Goal: Task Accomplishment & Management: Manage account settings

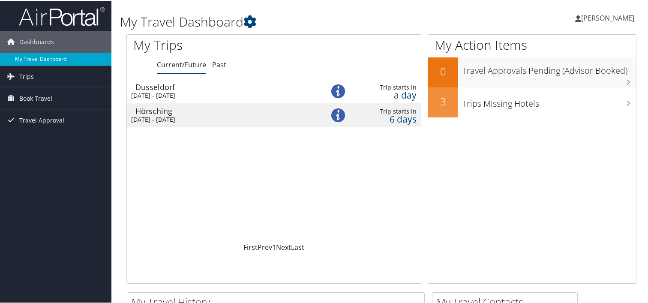
click at [39, 58] on link "My Travel Dashboard" at bounding box center [55, 58] width 111 height 13
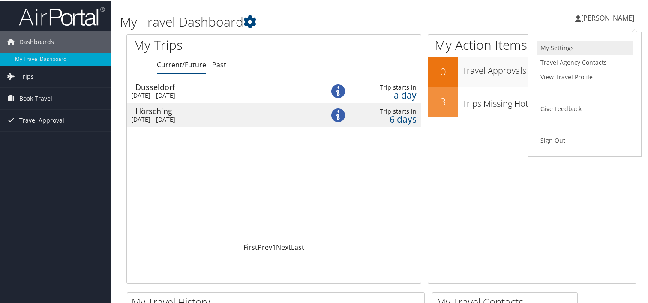
click at [567, 45] on link "My Settings" at bounding box center [585, 47] width 96 height 15
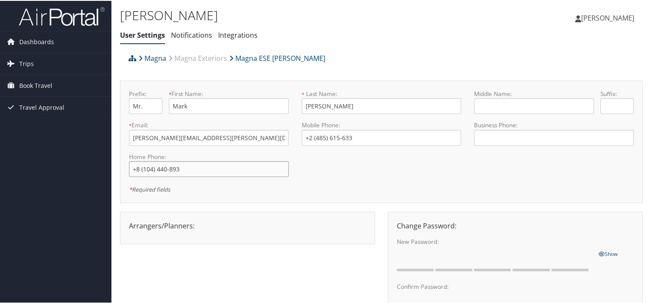
click at [151, 169] on input "+8 (104) 440-893" at bounding box center [209, 168] width 160 height 16
click at [137, 166] on input "+8 (104) 440-893" at bounding box center [209, 168] width 160 height 16
type input "+1 (810) 444-0893"
click at [315, 172] on div "Prefix: Mr. * First Name: Mark This field is required * Last Name: Hess This fi…" at bounding box center [382, 141] width 518 height 105
click at [386, 135] on input "+2 (485) 615-633" at bounding box center [382, 137] width 160 height 16
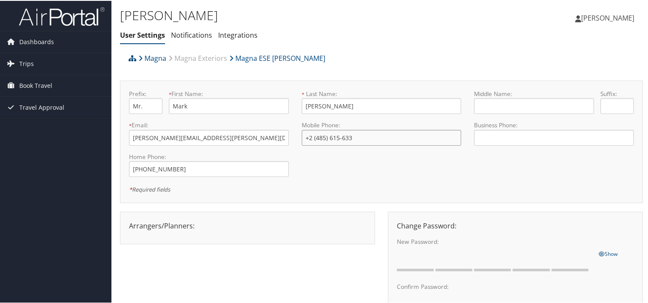
paste input "1 (810) 444-089"
type input "+1 (810) 444-0893"
click at [201, 166] on input "+1 (810) 444-0893" at bounding box center [209, 168] width 160 height 16
click at [509, 132] on input "tel" at bounding box center [554, 137] width 160 height 16
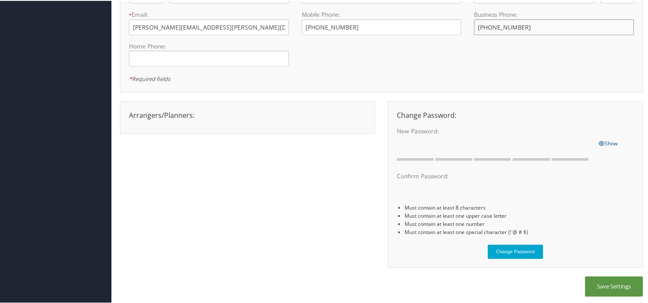
scroll to position [112, 0]
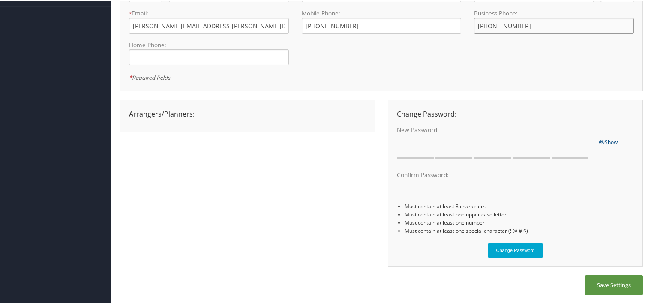
type input "+1 (248) 561-5633"
click at [321, 170] on div "Arrangers/Planners: Edit Arrangers & Planners Amanda Woods Denise Eichburg Kare…" at bounding box center [381, 187] width 523 height 176
click at [602, 284] on button "Save Settings" at bounding box center [614, 284] width 58 height 20
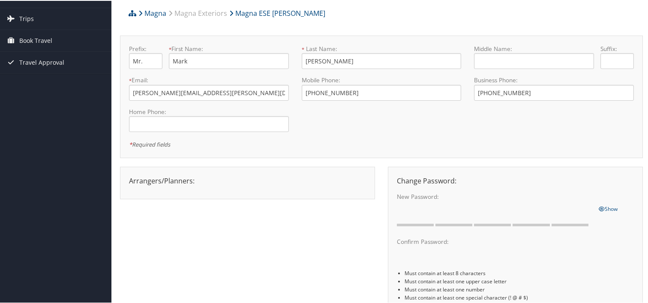
scroll to position [0, 0]
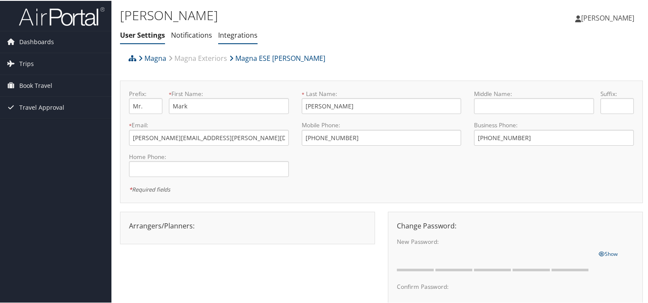
click at [239, 30] on link "Integrations" at bounding box center [237, 34] width 39 height 9
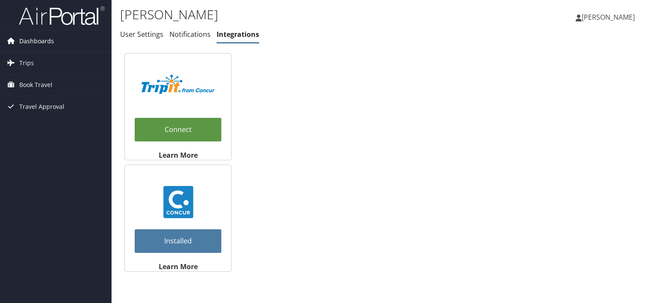
click at [25, 39] on span "Dashboards" at bounding box center [36, 40] width 35 height 21
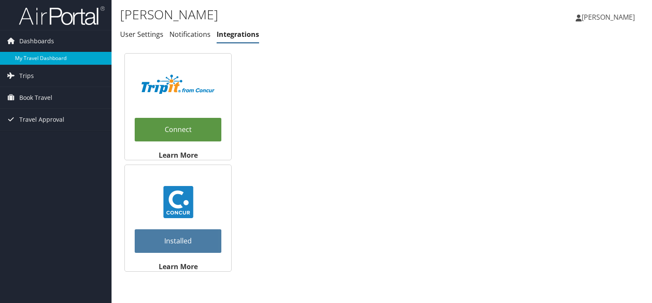
click at [39, 57] on link "My Travel Dashboard" at bounding box center [55, 58] width 111 height 13
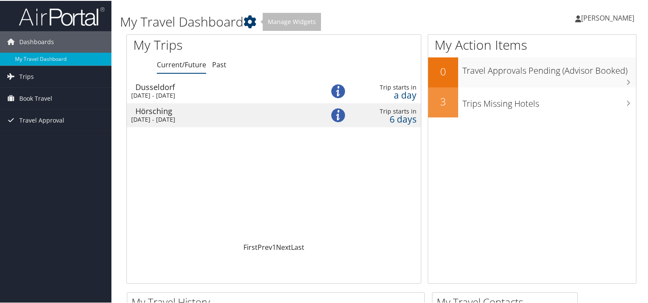
click at [253, 20] on icon at bounding box center [250, 21] width 13 height 13
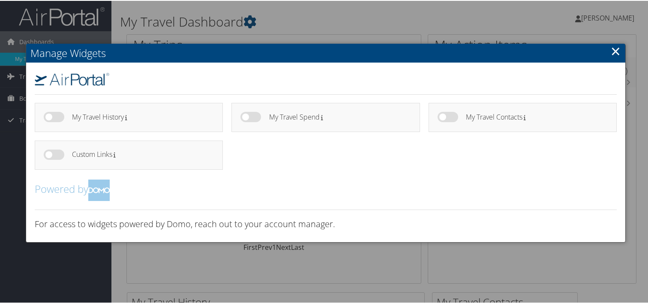
click at [615, 54] on link "×" at bounding box center [616, 50] width 10 height 17
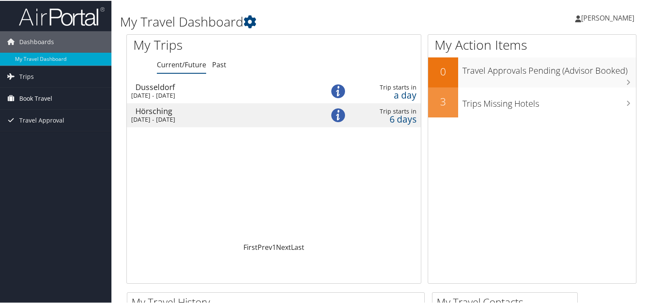
click at [42, 96] on span "Book Travel" at bounding box center [35, 97] width 33 height 21
click at [42, 160] on span "Travel Approval" at bounding box center [41, 158] width 45 height 21
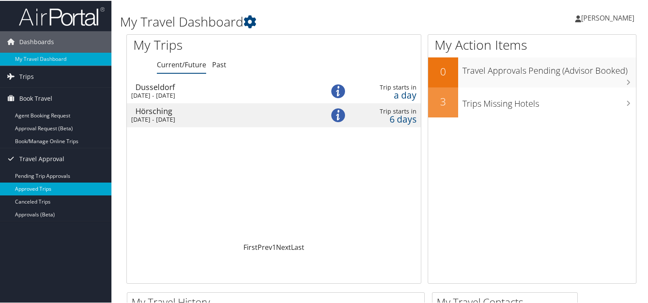
click at [30, 184] on link "Approved Trips" at bounding box center [55, 188] width 111 height 13
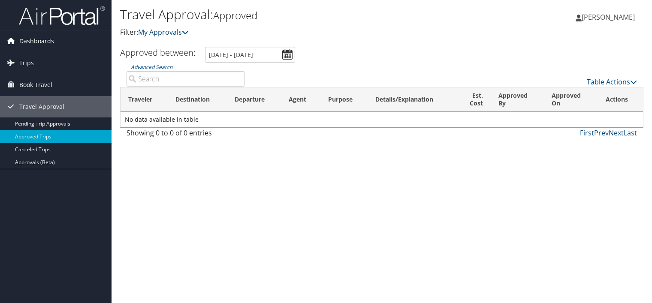
click at [27, 41] on span "Dashboards" at bounding box center [36, 40] width 35 height 21
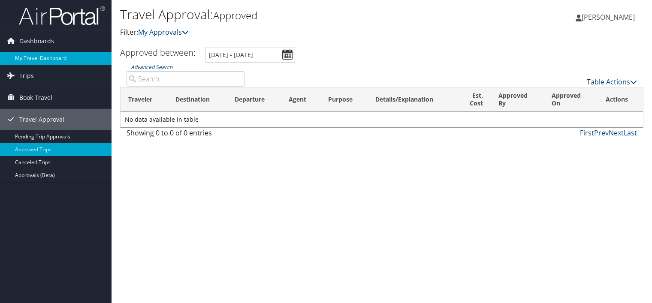
click at [39, 59] on link "My Travel Dashboard" at bounding box center [55, 58] width 111 height 13
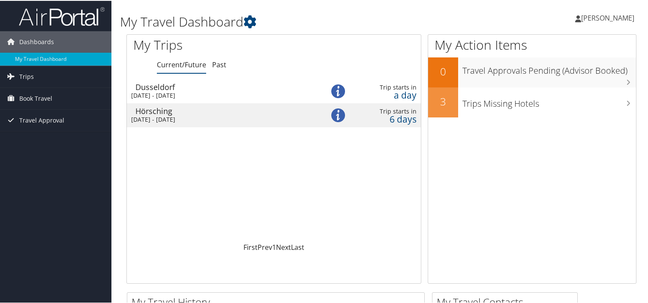
click at [617, 17] on span "[PERSON_NAME]" at bounding box center [607, 16] width 53 height 9
click at [573, 70] on link "View Travel Profile" at bounding box center [585, 76] width 96 height 15
